Goal: Information Seeking & Learning: Learn about a topic

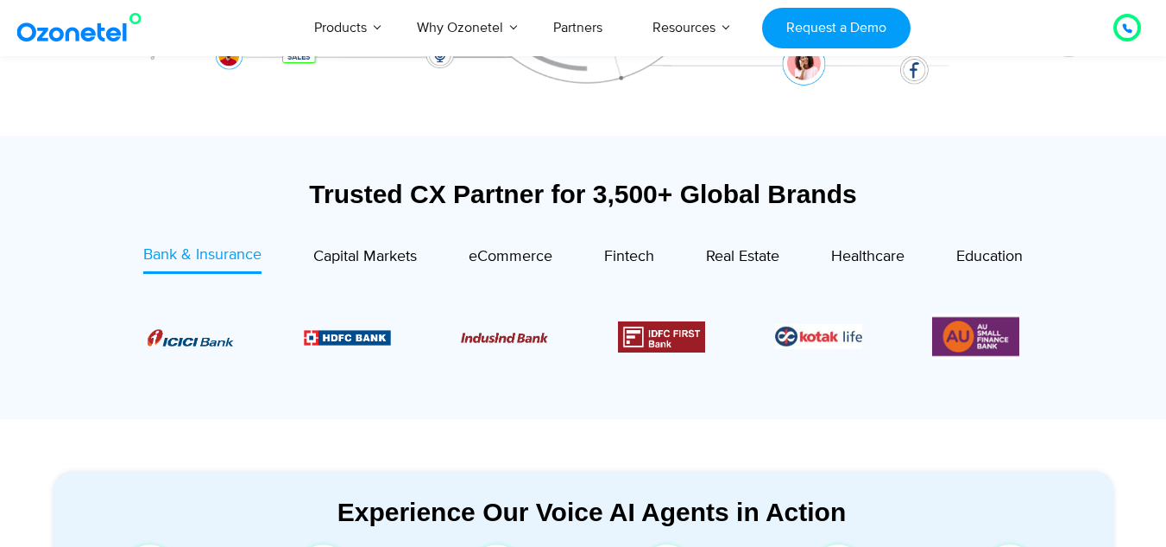
scroll to position [604, 0]
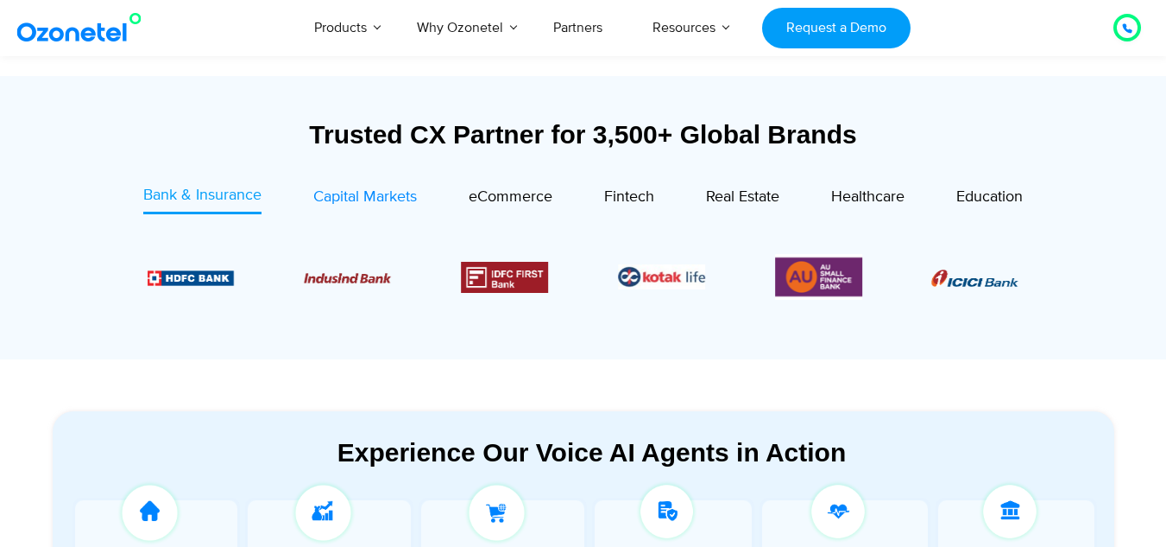
click at [382, 191] on span "Capital Markets" at bounding box center [365, 196] width 104 height 19
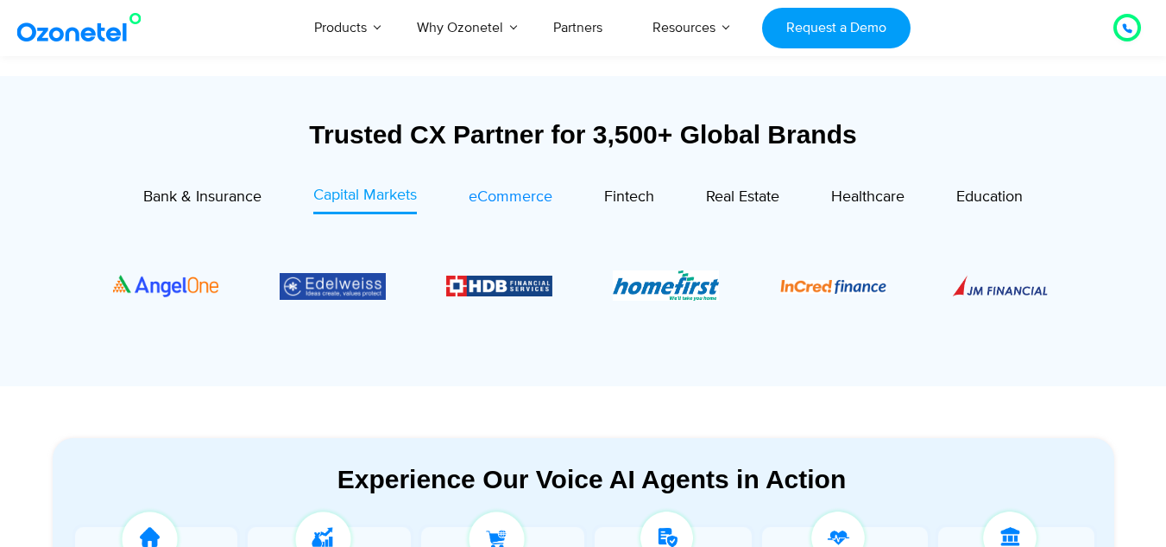
click at [509, 191] on span "eCommerce" at bounding box center [511, 196] width 84 height 19
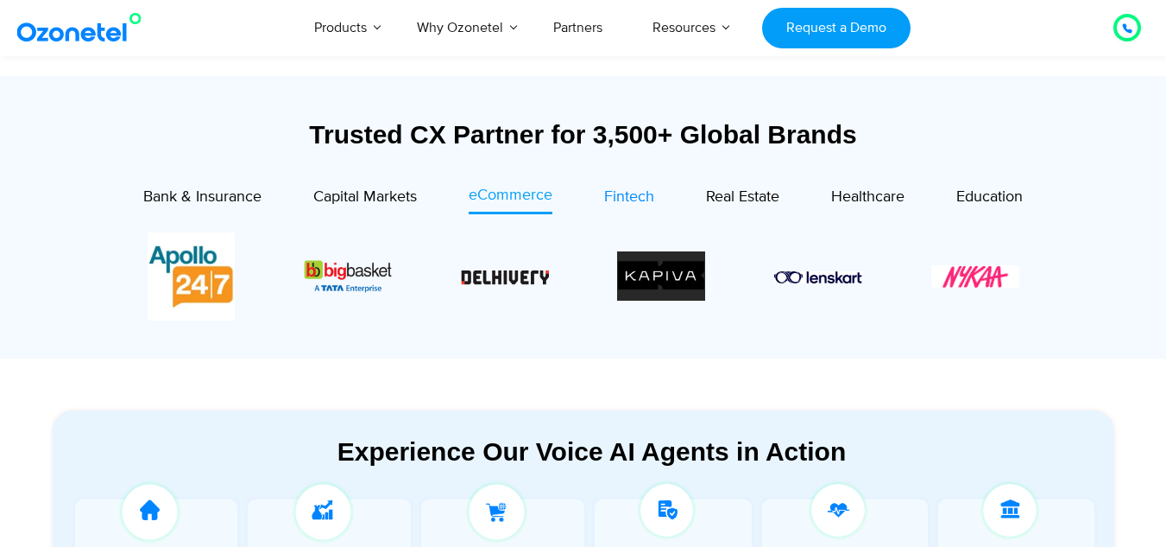
click at [631, 187] on span "Fintech" at bounding box center [629, 196] width 50 height 19
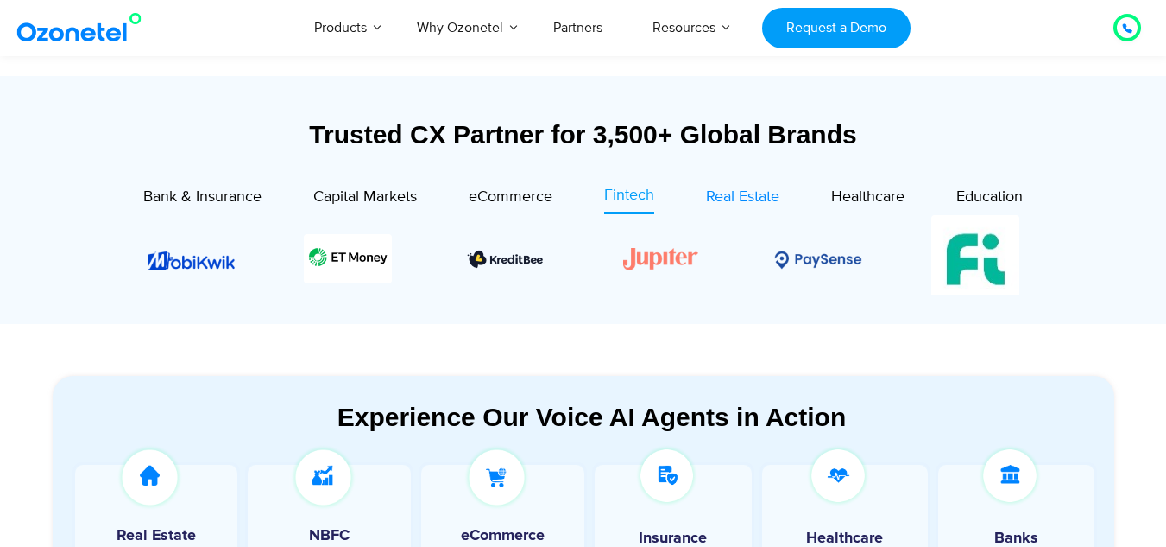
click at [740, 189] on span "Real Estate" at bounding box center [742, 196] width 73 height 19
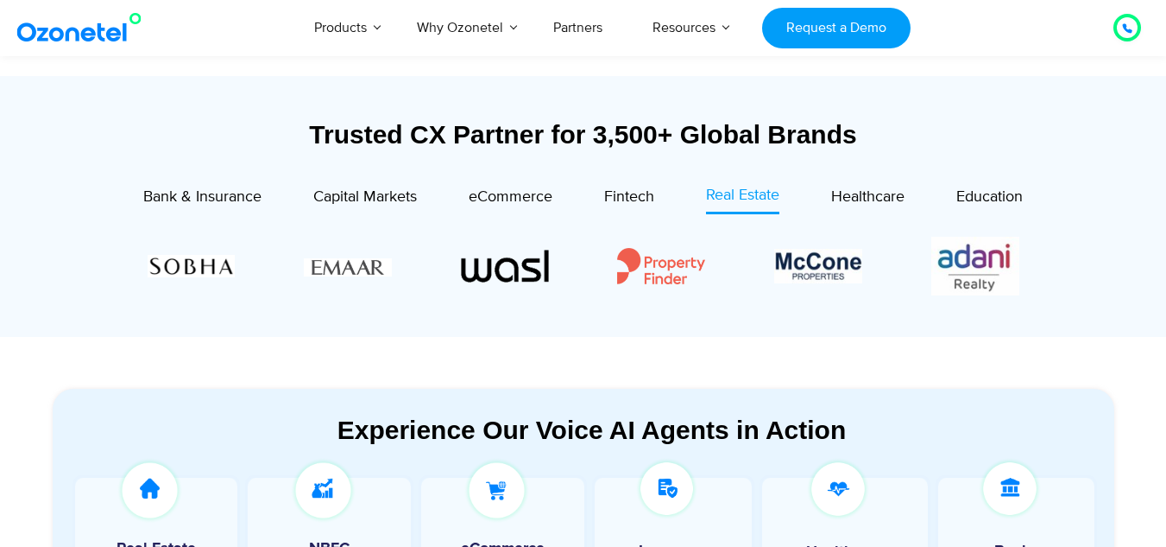
drag, startPoint x: 740, startPoint y: 189, endPoint x: 688, endPoint y: 167, distance: 56.5
click at [686, 167] on div "Trusted CX Partner for 3,500+ Global Brands" at bounding box center [584, 142] width 1062 height 47
click at [862, 202] on span "Healthcare" at bounding box center [867, 196] width 73 height 19
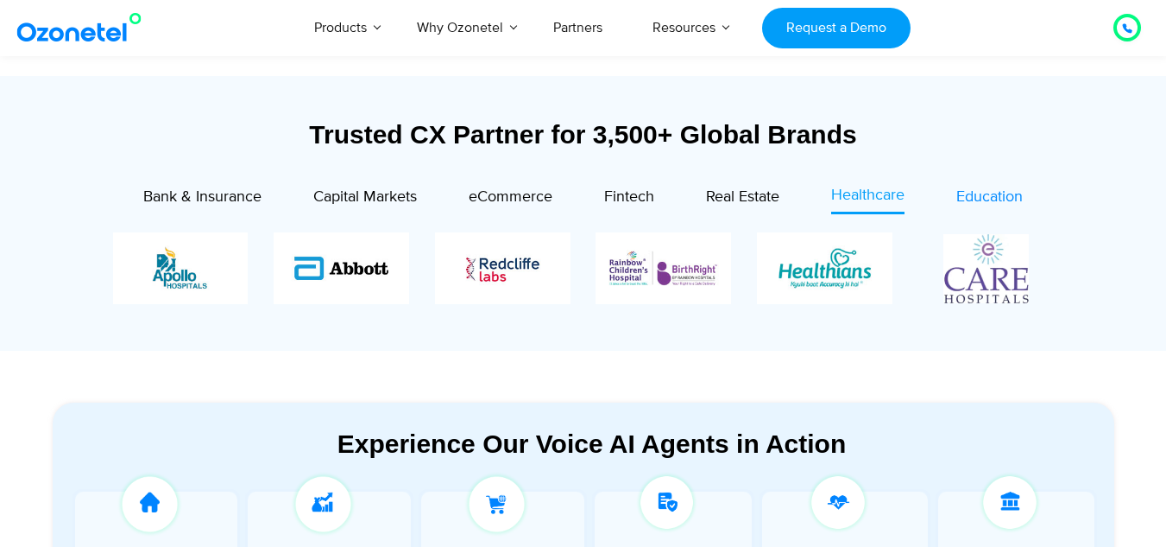
click at [976, 193] on span "Education" at bounding box center [990, 196] width 66 height 19
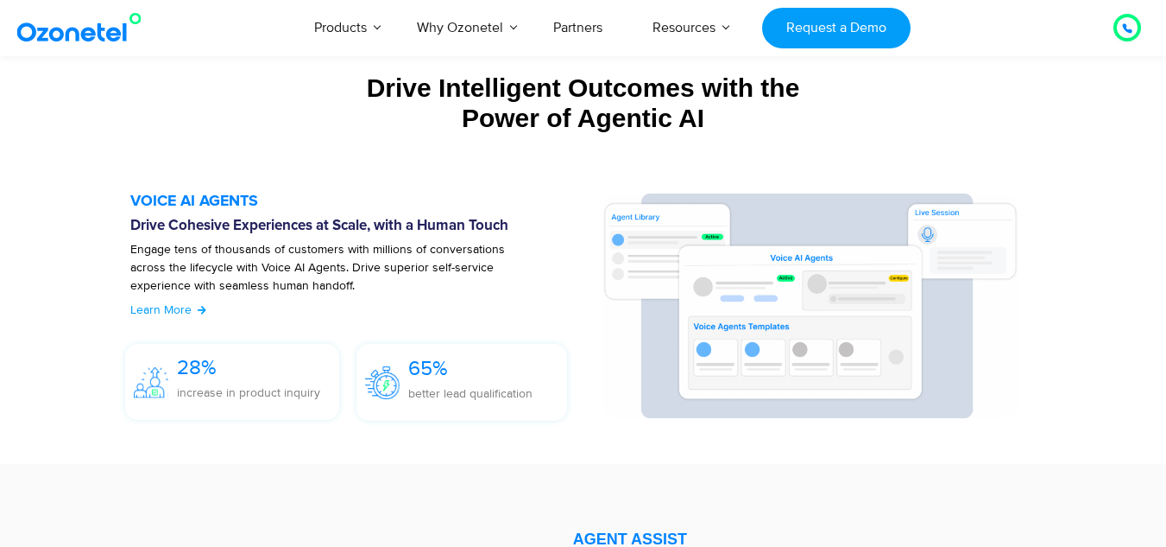
scroll to position [1813, 0]
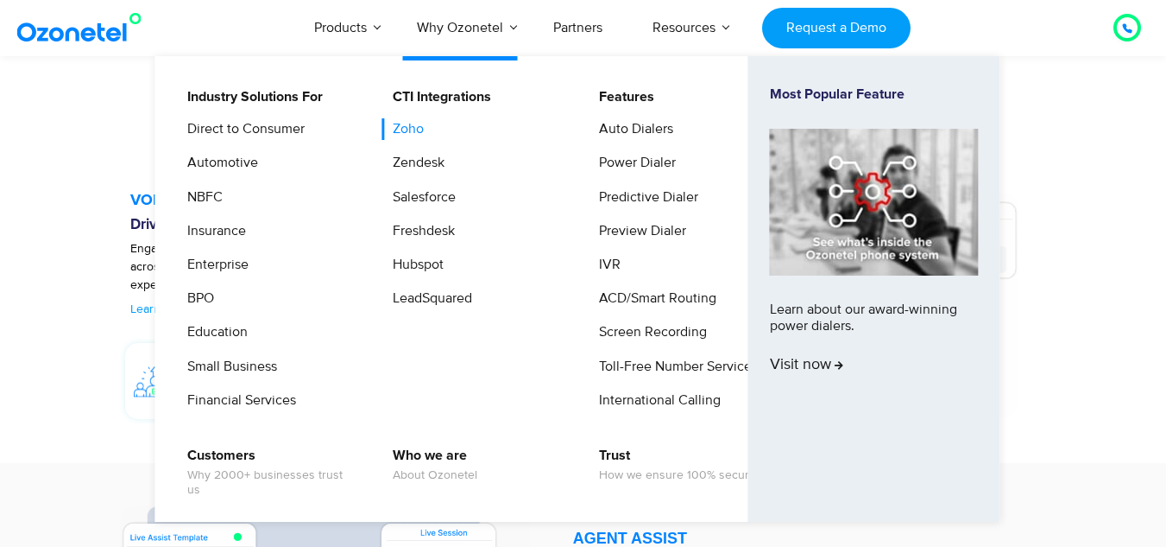
click at [404, 130] on link "Zoho" at bounding box center [404, 129] width 45 height 22
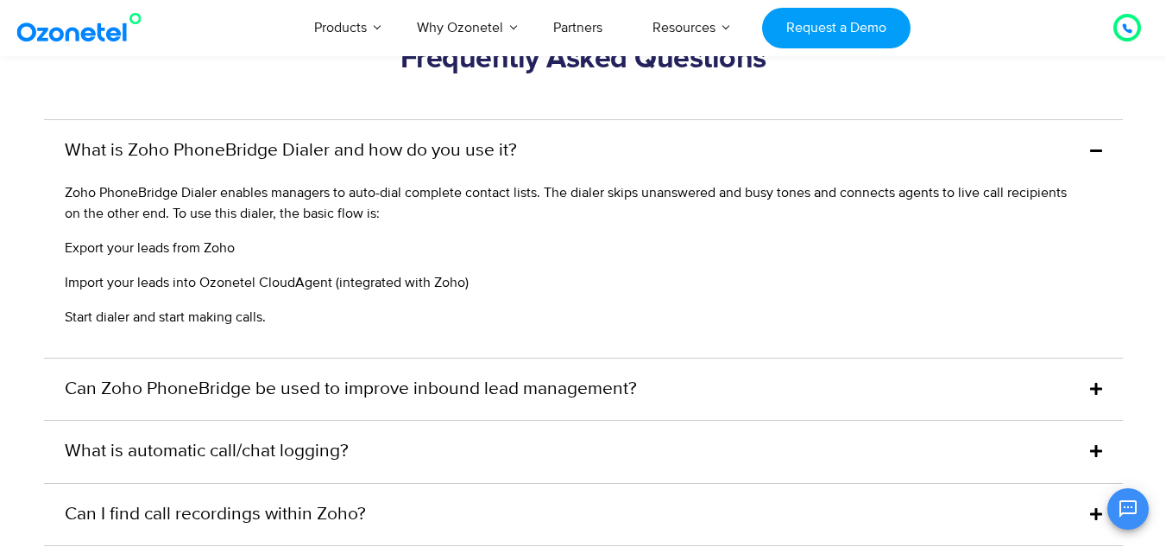
scroll to position [4231, 0]
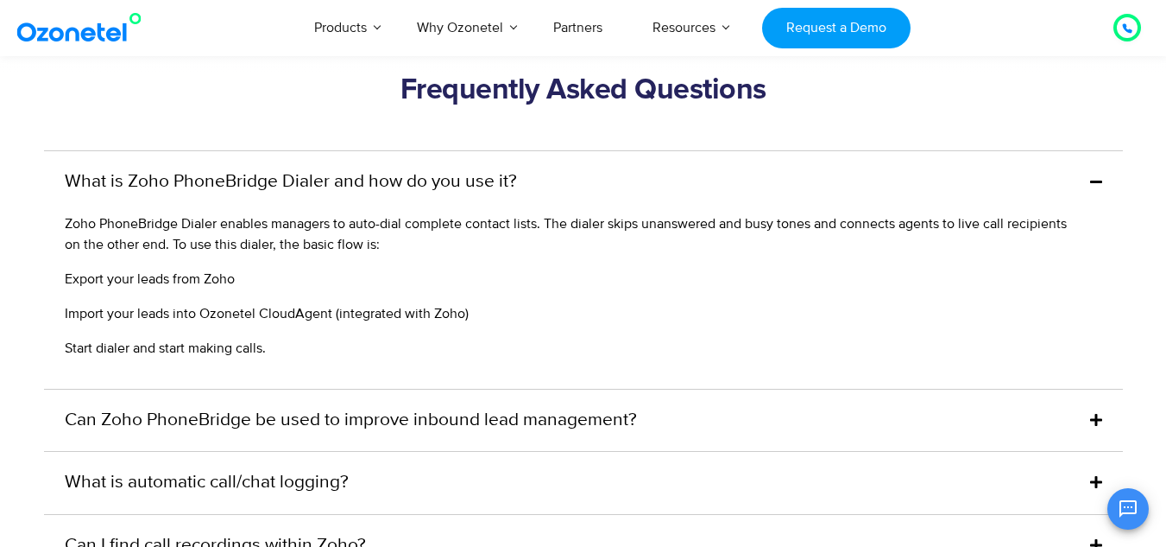
drag, startPoint x: 543, startPoint y: 304, endPoint x: 467, endPoint y: 280, distance: 79.7
click at [471, 269] on p "Export your leads from Zoho" at bounding box center [575, 279] width 1020 height 21
click at [453, 168] on link "What is Zoho PhoneBridge Dialer and how do you use it?" at bounding box center [291, 182] width 452 height 28
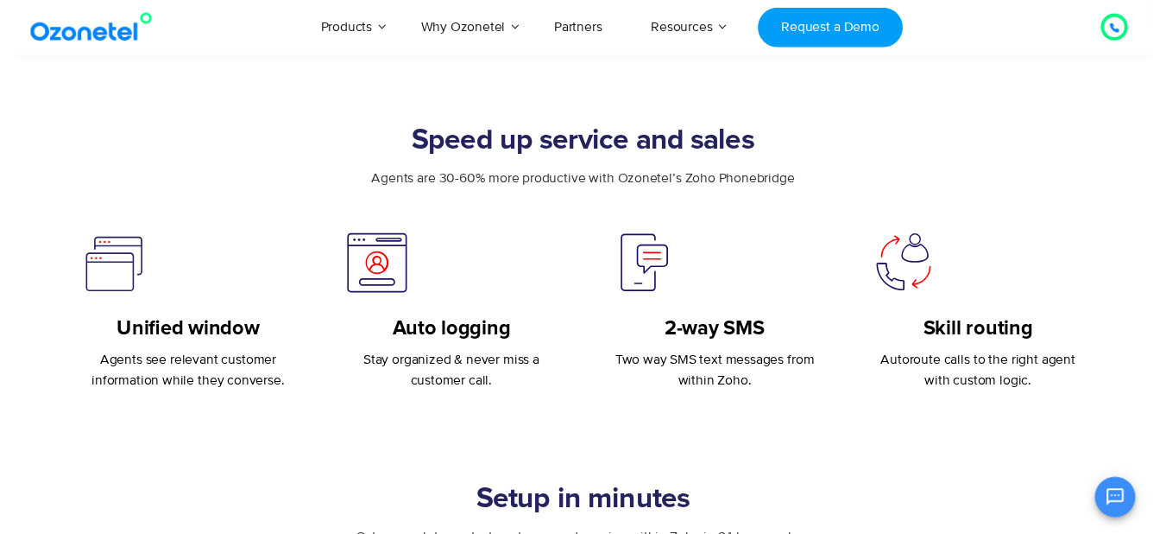
scroll to position [0, 0]
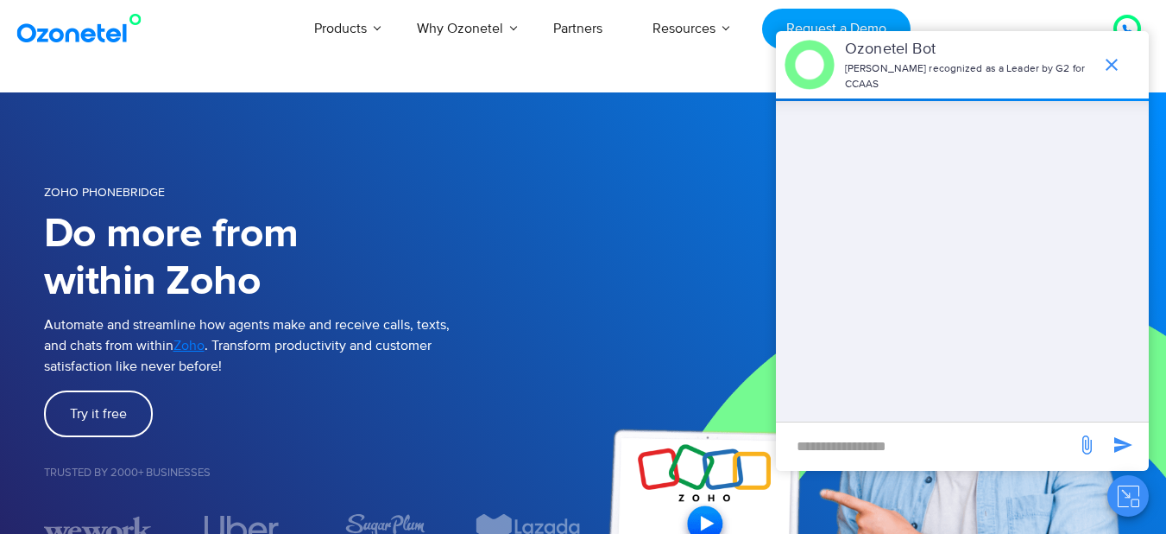
click at [647, 154] on img at bounding box center [876, 362] width 584 height 540
click at [1108, 55] on icon "end chat or minimize" at bounding box center [1112, 64] width 21 height 21
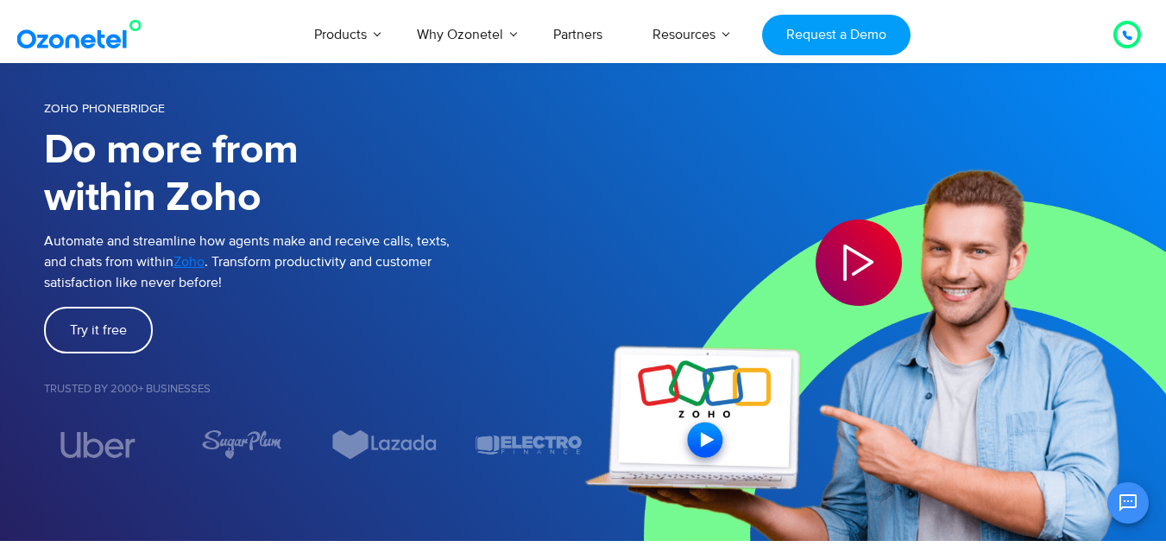
scroll to position [259, 0]
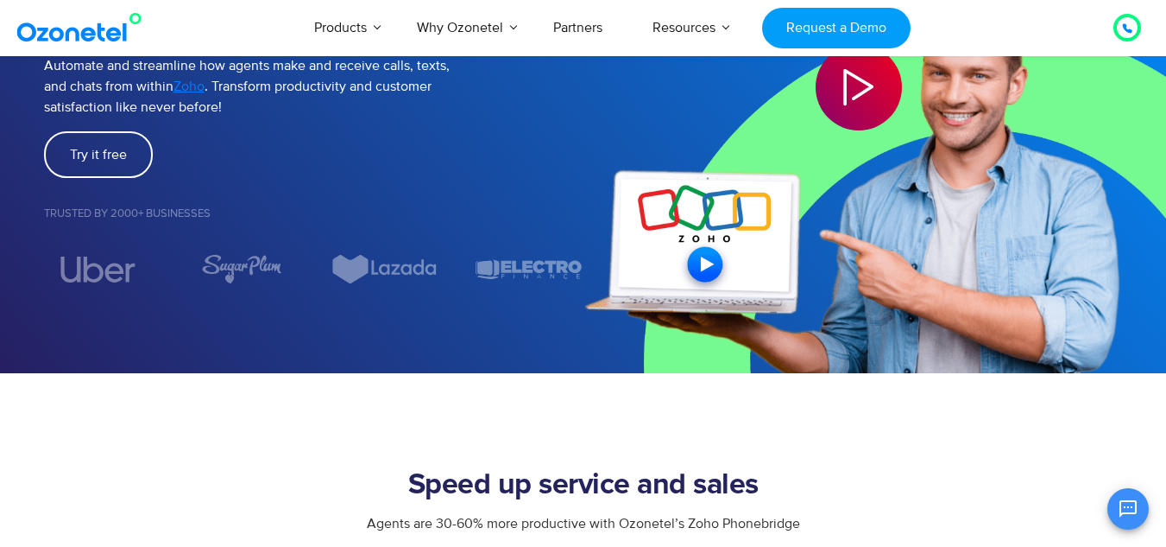
click at [712, 261] on img at bounding box center [876, 103] width 584 height 540
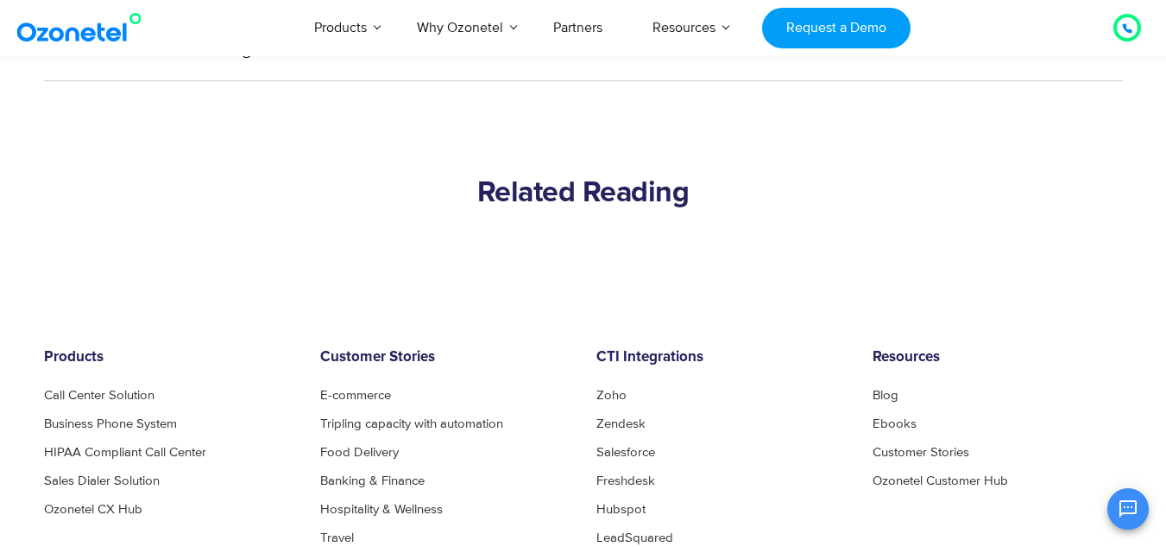
scroll to position [4662, 0]
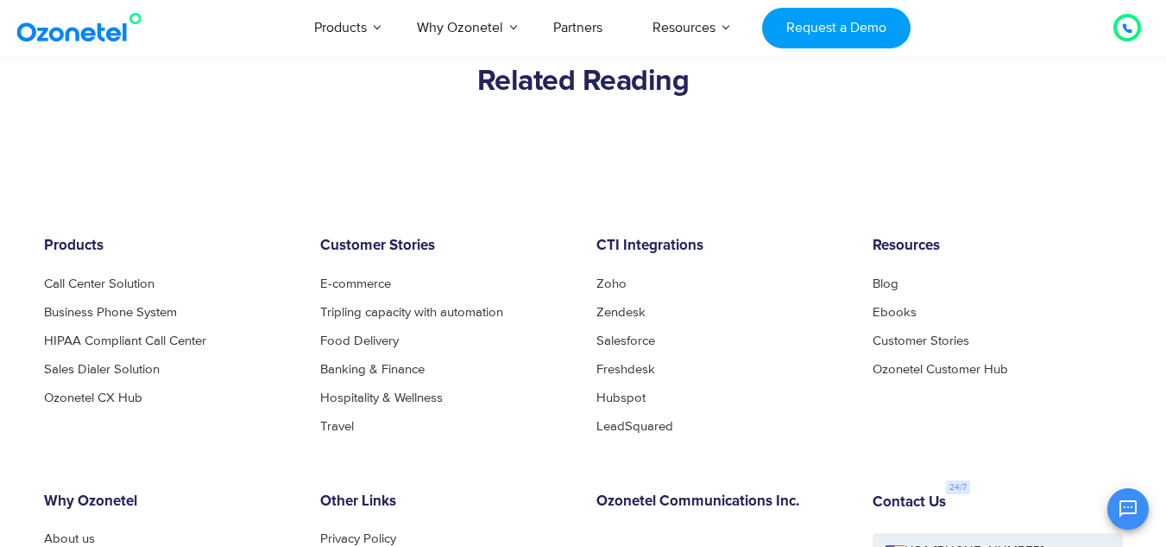
click at [725, 153] on footer "Products Call Center Solution Business Phone System HIPAA Compliant Call Center…" at bounding box center [583, 506] width 1166 height 711
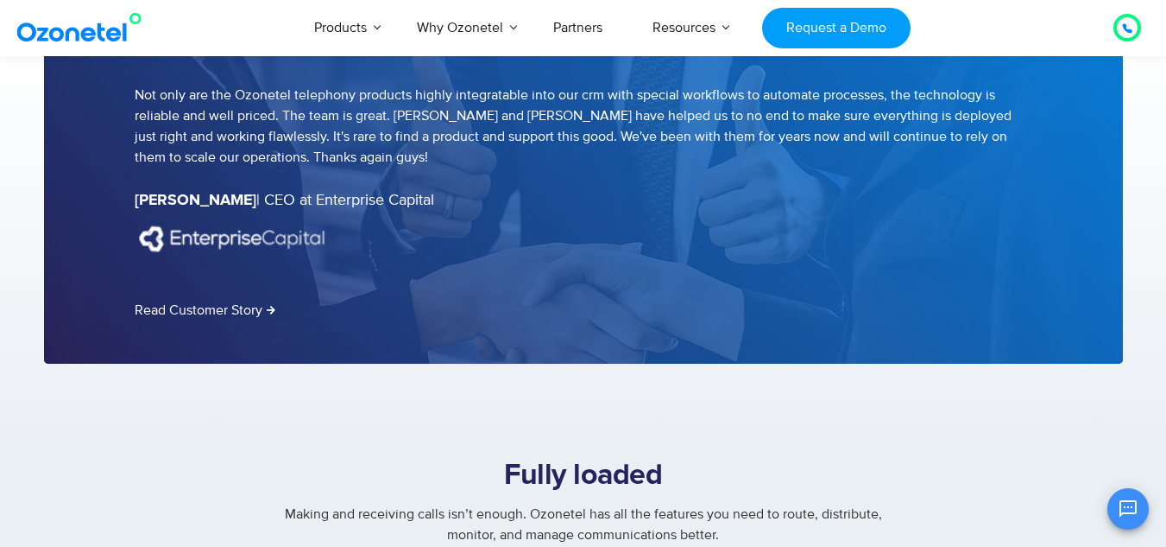
scroll to position [2418, 0]
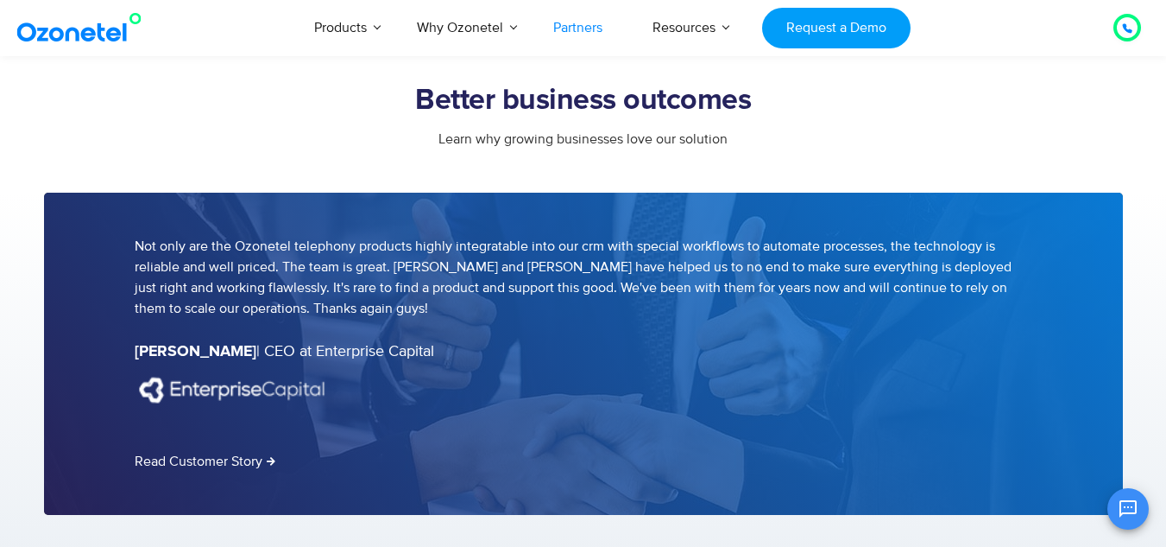
click at [583, 20] on link "Partners" at bounding box center [577, 27] width 99 height 57
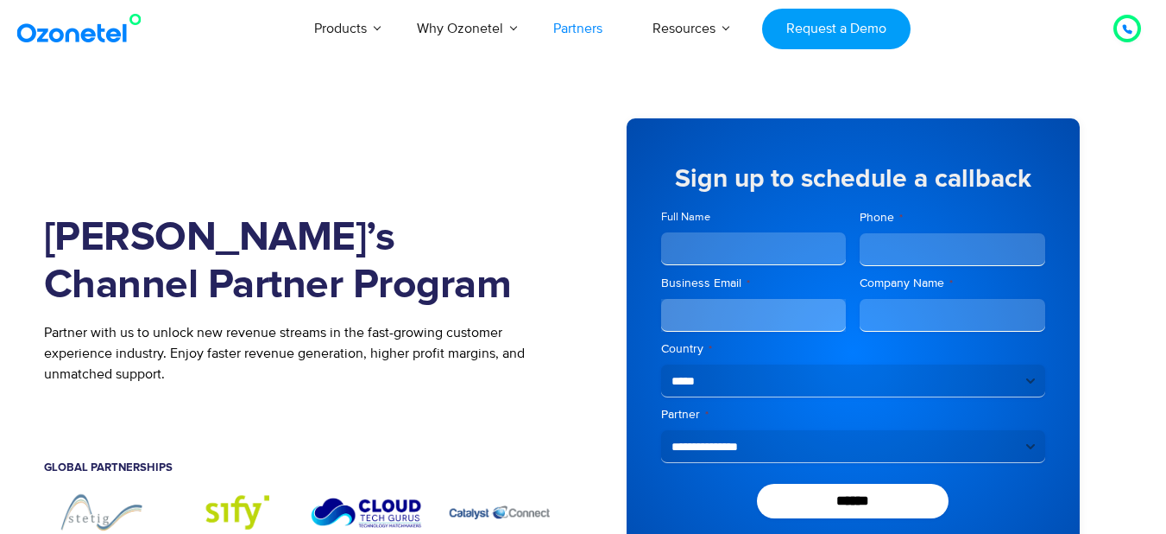
click at [91, 32] on img at bounding box center [83, 28] width 140 height 31
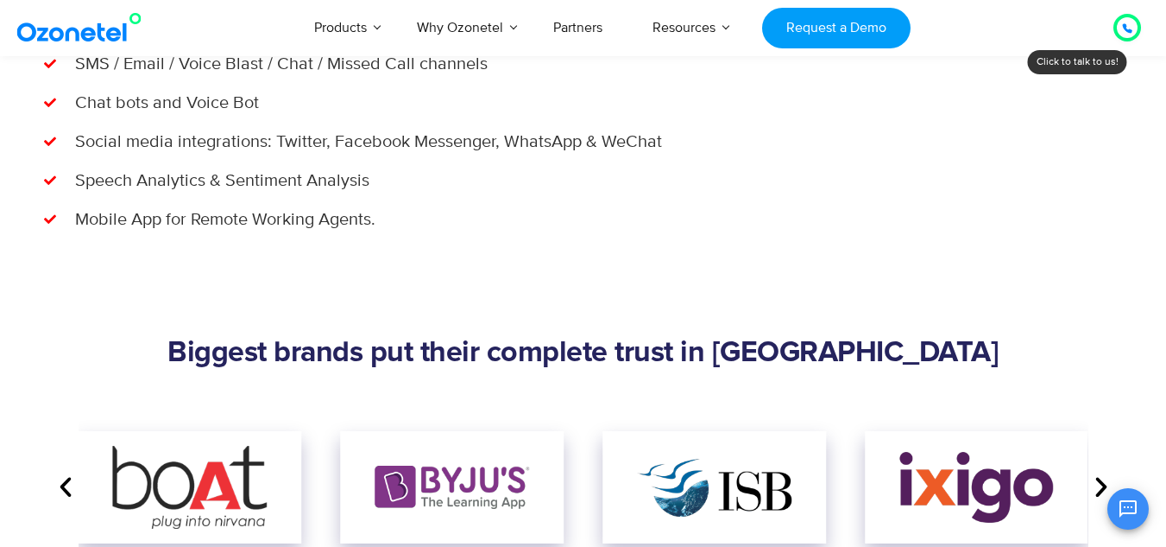
scroll to position [2072, 0]
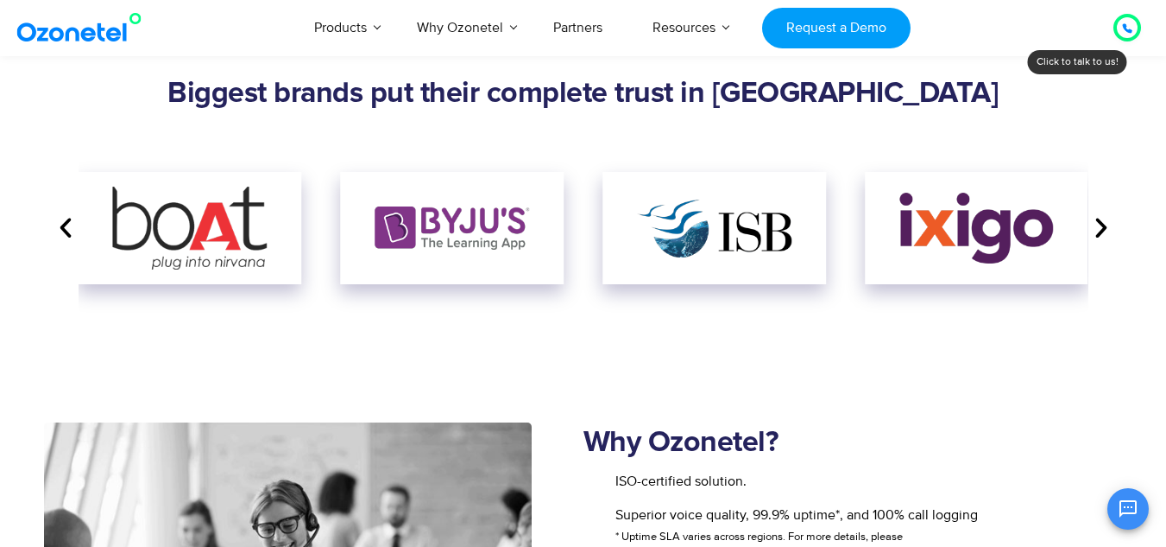
click at [1097, 224] on icon "Next slide" at bounding box center [1102, 228] width 26 height 26
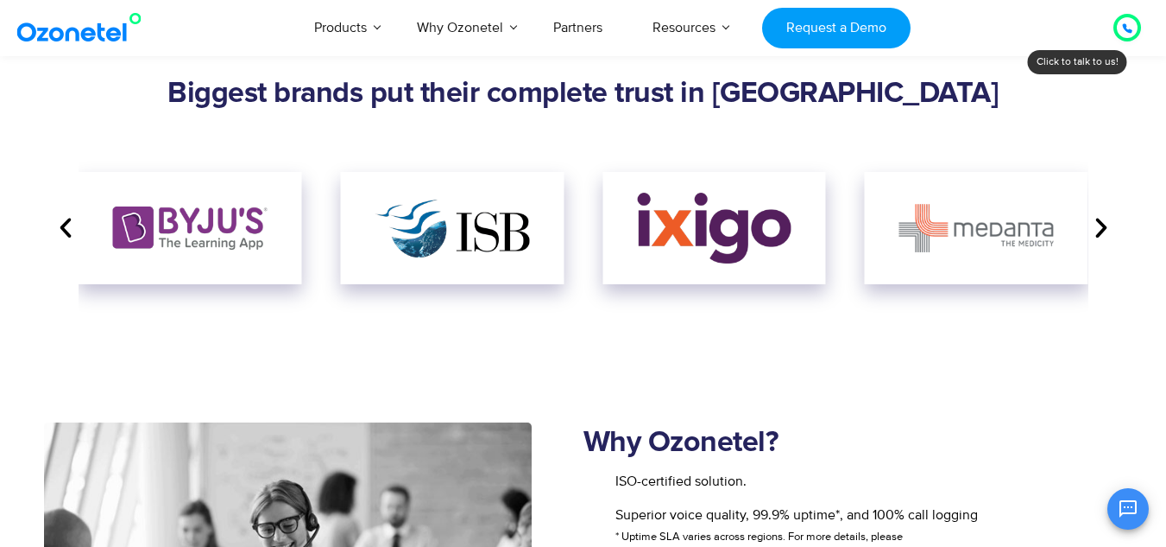
click at [1099, 224] on icon "Next slide" at bounding box center [1102, 228] width 26 height 26
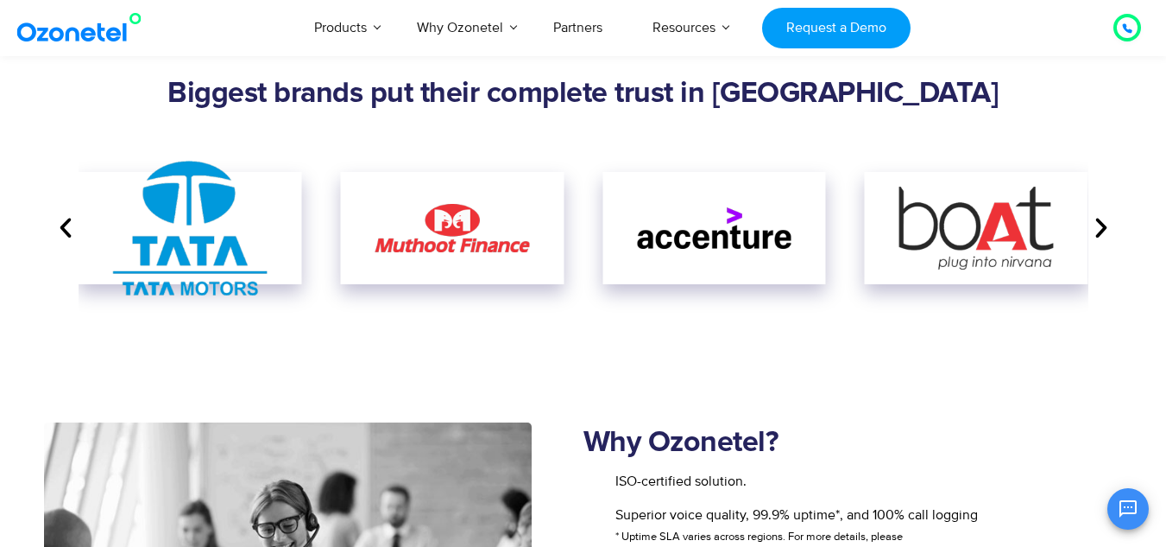
click at [1090, 226] on icon "Next slide" at bounding box center [1102, 228] width 26 height 26
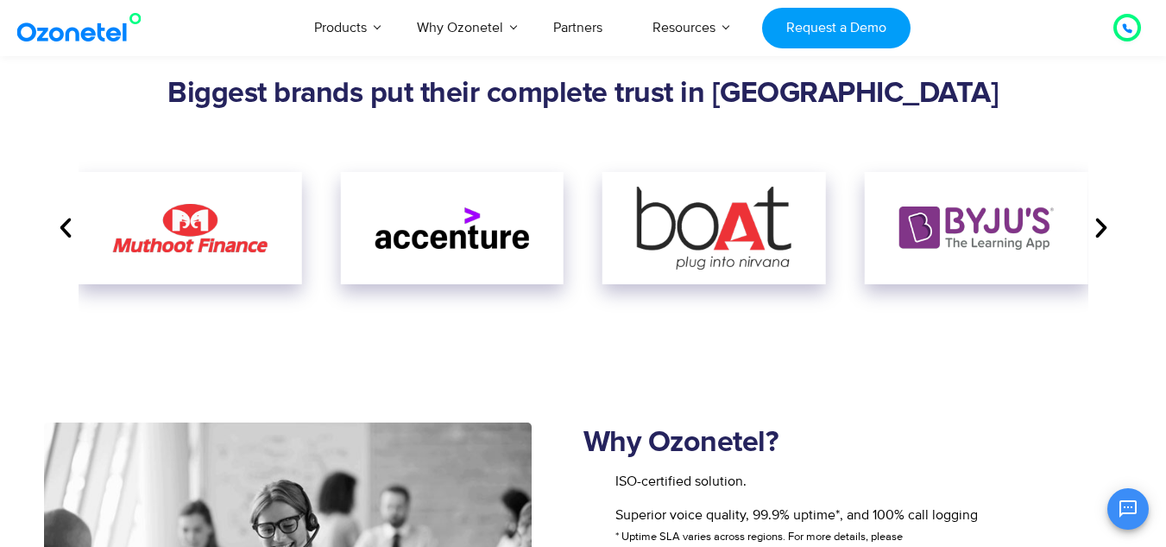
click at [1105, 223] on icon "Next slide" at bounding box center [1102, 228] width 26 height 26
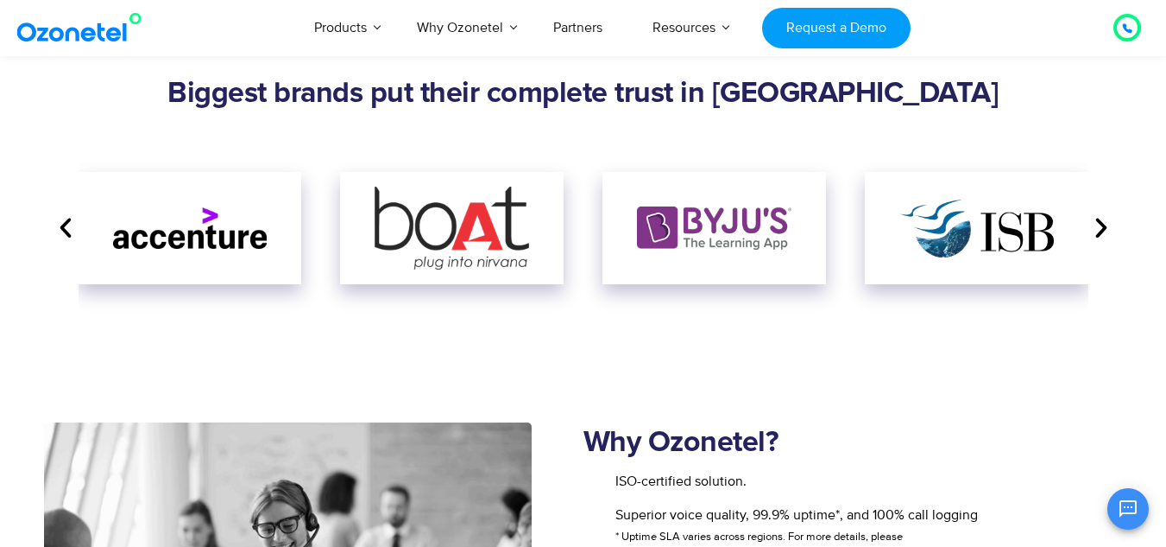
click at [1103, 222] on icon "Next slide" at bounding box center [1102, 228] width 26 height 26
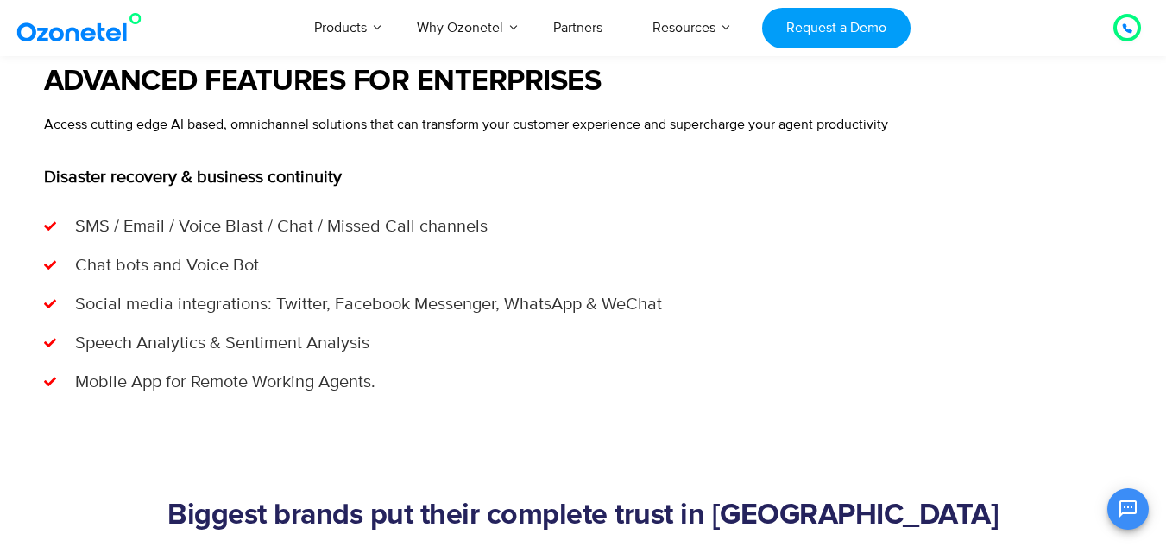
scroll to position [1554, 0]
